Goal: Information Seeking & Learning: Learn about a topic

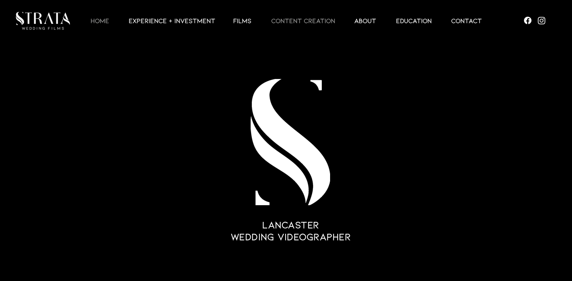
click at [308, 25] on p "CONTENT CREATION" at bounding box center [303, 21] width 72 height 10
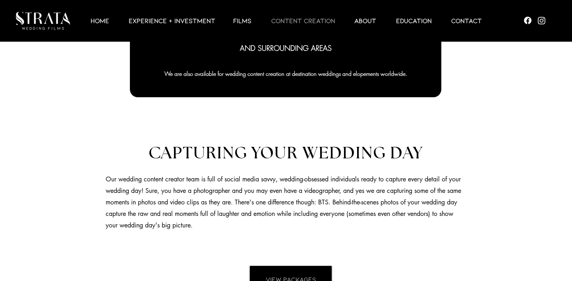
scroll to position [627, 0]
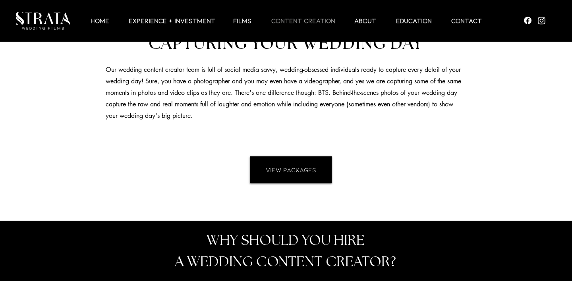
click at [300, 170] on span "VIEW PACKAGES" at bounding box center [291, 170] width 50 height 9
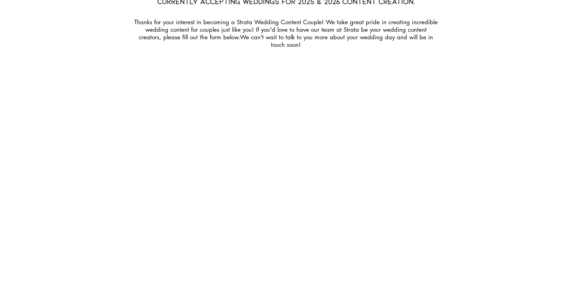
scroll to position [2737, 0]
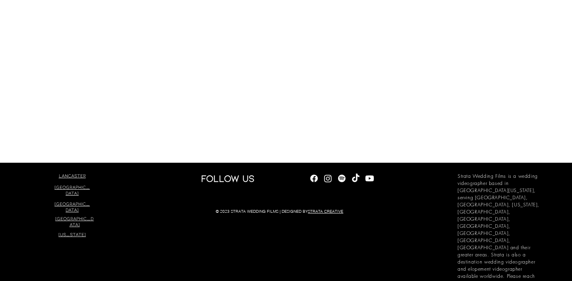
click at [330, 174] on img "Social Bar" at bounding box center [328, 179] width 10 height 10
click at [357, 174] on img "Social Bar" at bounding box center [356, 179] width 10 height 10
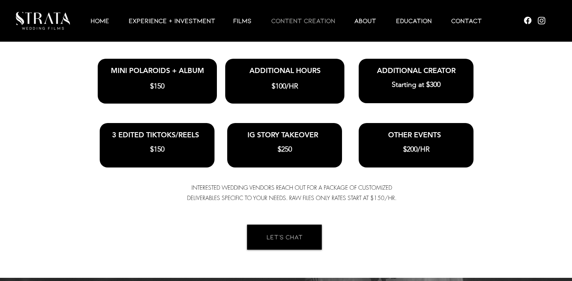
scroll to position [1693, 0]
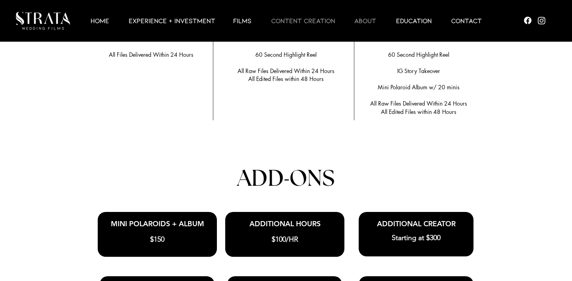
click at [367, 21] on p "ABOUT" at bounding box center [365, 21] width 30 height 10
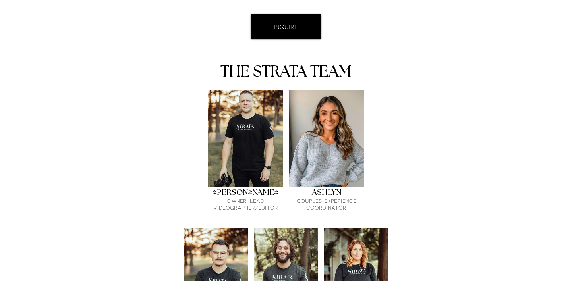
scroll to position [494, 0]
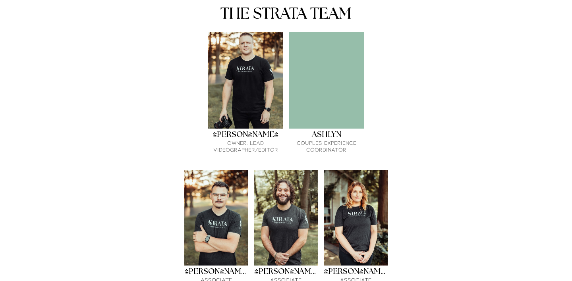
click at [327, 130] on div "ASHLYN" at bounding box center [326, 135] width 75 height 10
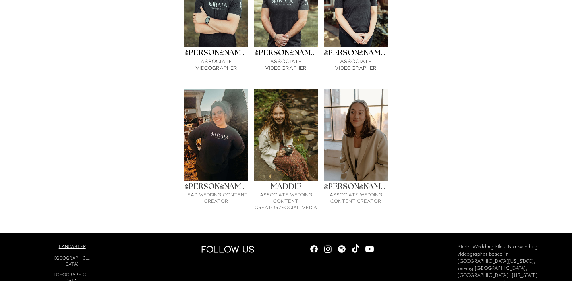
scroll to position [718, 0]
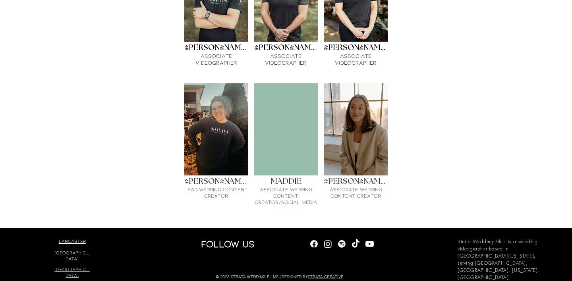
click at [285, 102] on div "Matrix gallery" at bounding box center [286, 129] width 64 height 92
drag, startPoint x: 274, startPoint y: 150, endPoint x: 304, endPoint y: 149, distance: 30.2
click at [304, 177] on div "MADDIE" at bounding box center [286, 182] width 64 height 10
